Goal: Navigation & Orientation: Go to known website

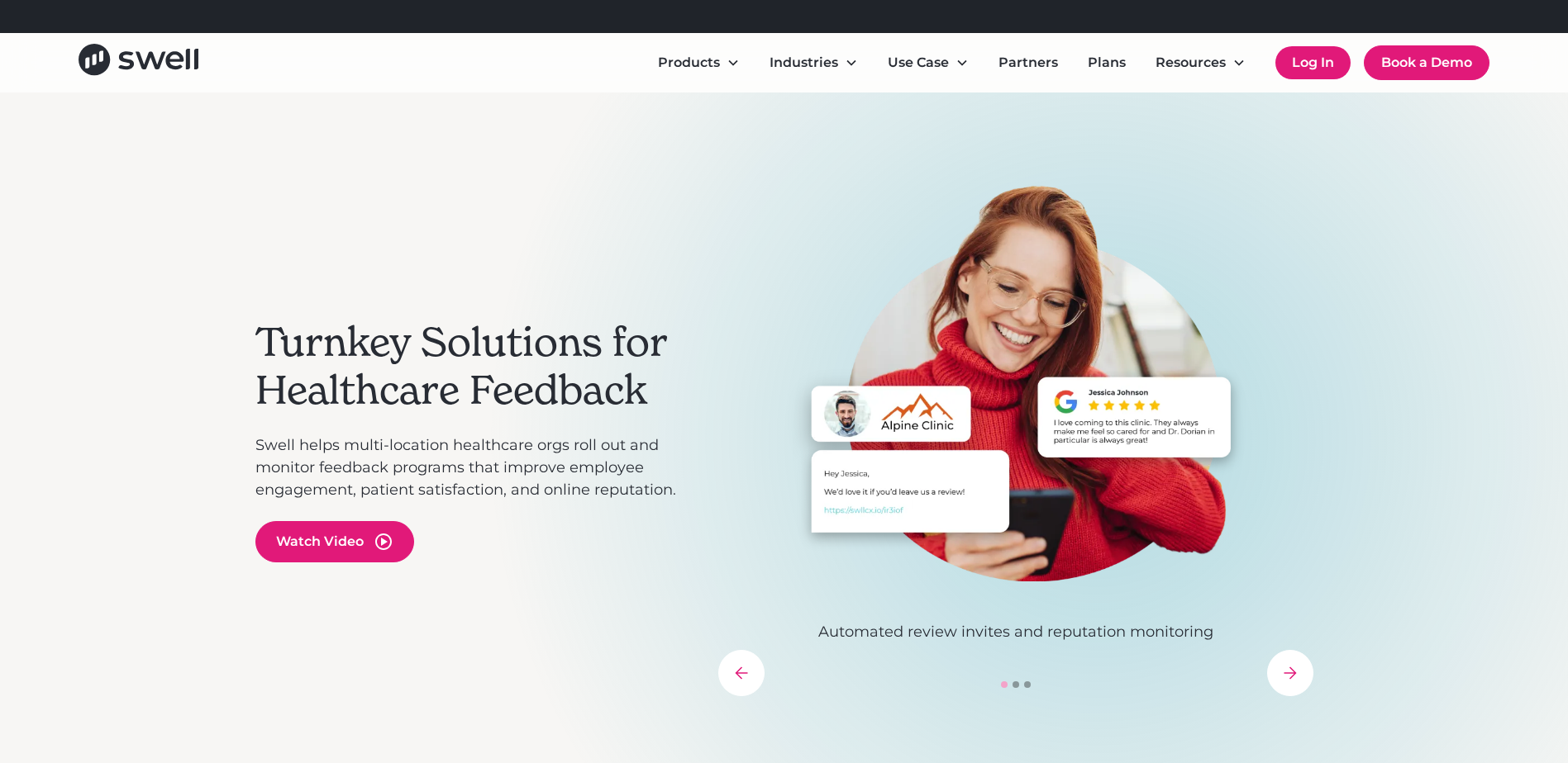
click at [1299, 60] on link "Log In" at bounding box center [1312, 63] width 75 height 33
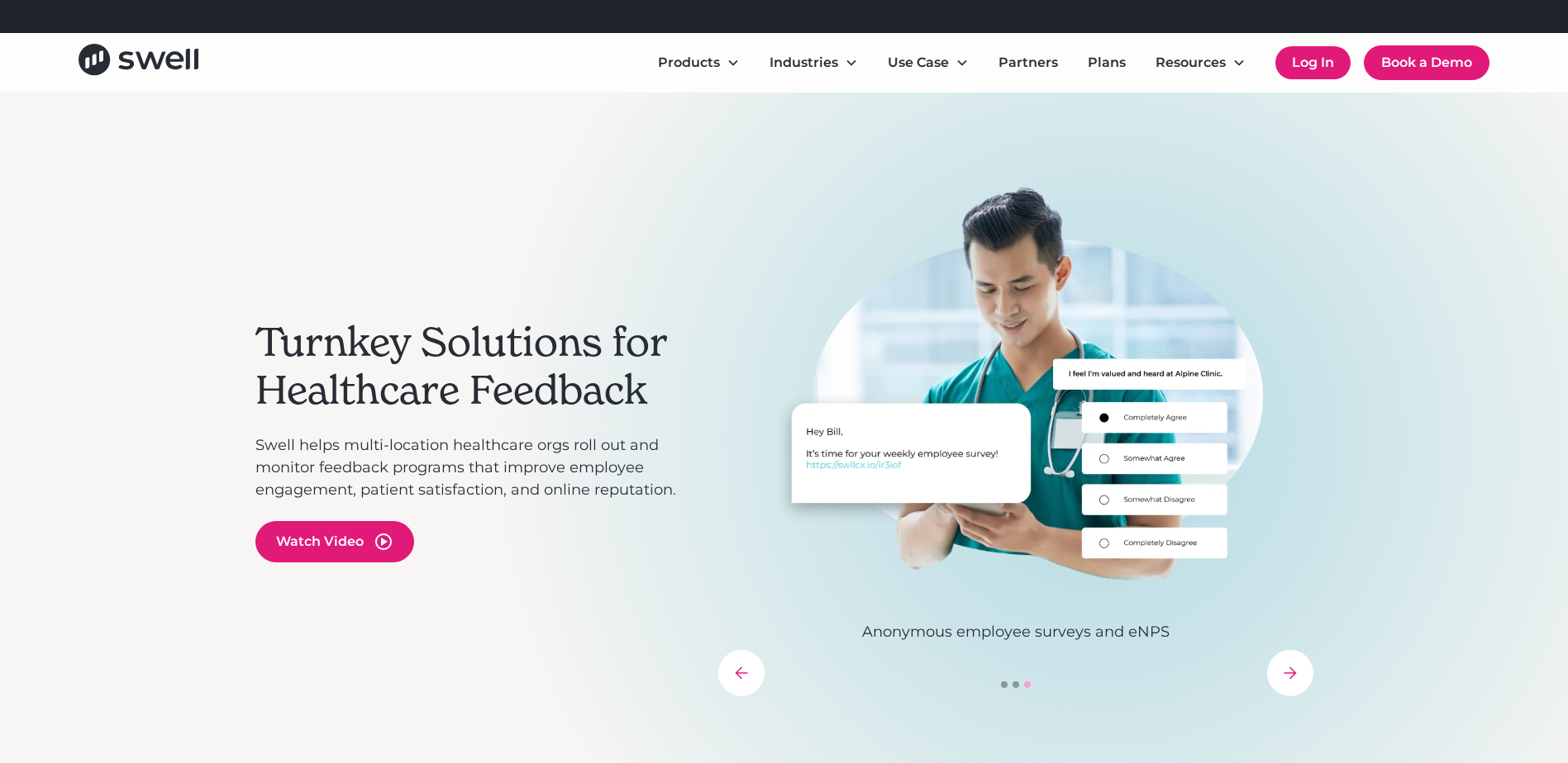
click at [1314, 59] on link "Log In" at bounding box center [1312, 63] width 75 height 33
click at [1302, 58] on link "Log In" at bounding box center [1312, 63] width 75 height 33
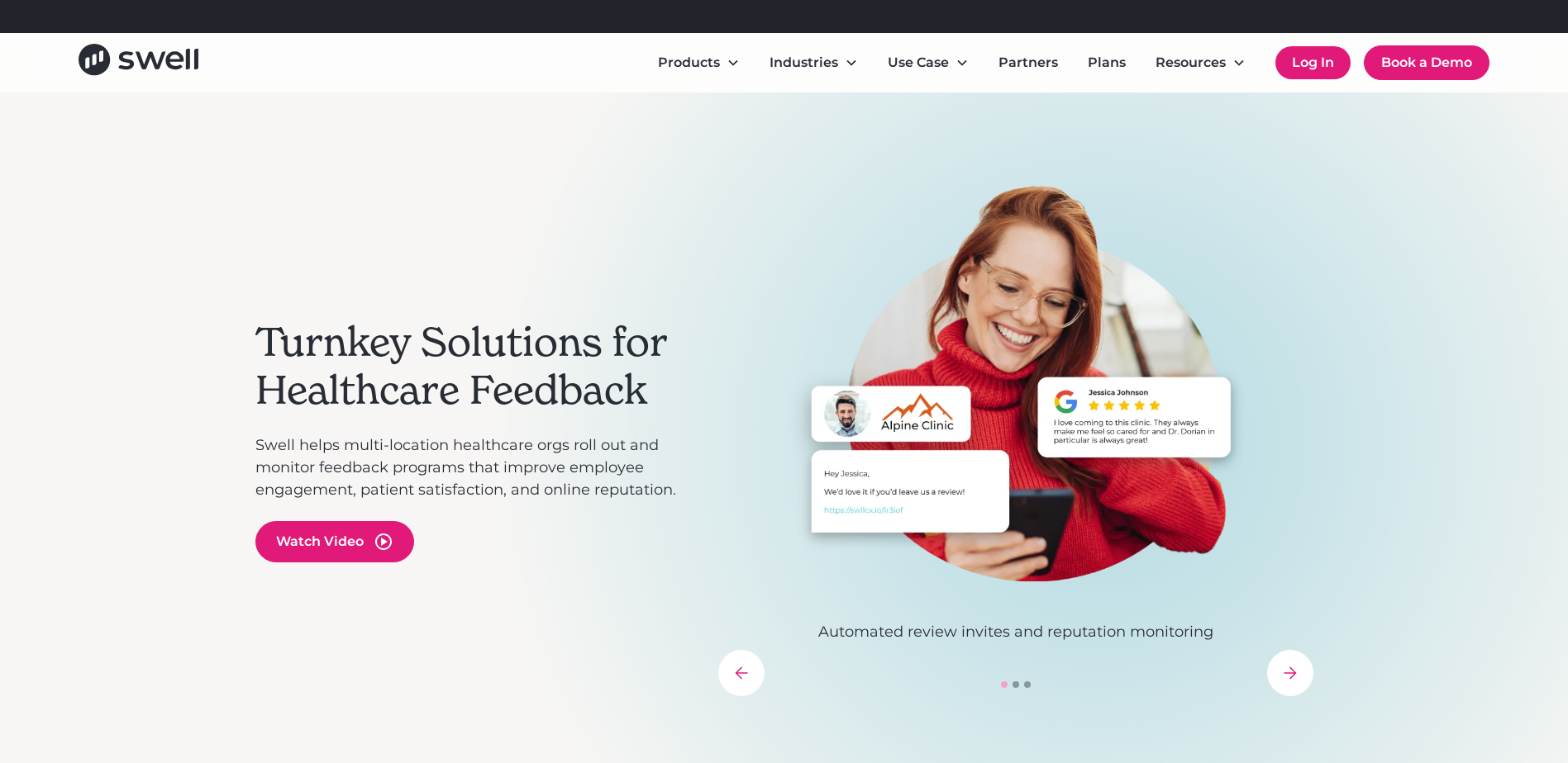
click at [1311, 60] on link "Log In" at bounding box center [1312, 63] width 75 height 33
click at [1308, 66] on link "Log In" at bounding box center [1312, 63] width 75 height 33
